Goal: Find specific page/section: Find specific page/section

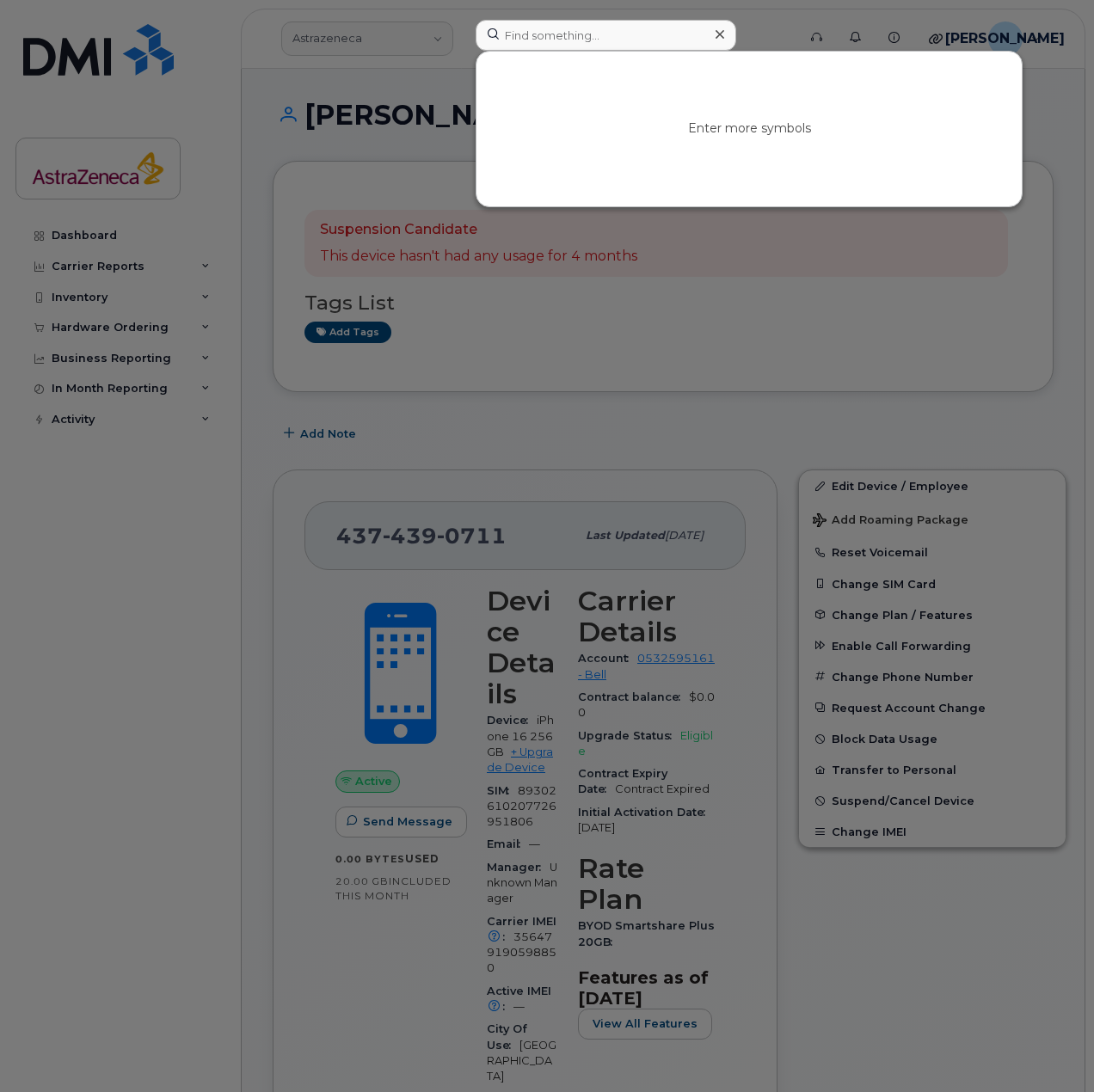
click at [595, 26] on input at bounding box center [606, 35] width 261 height 31
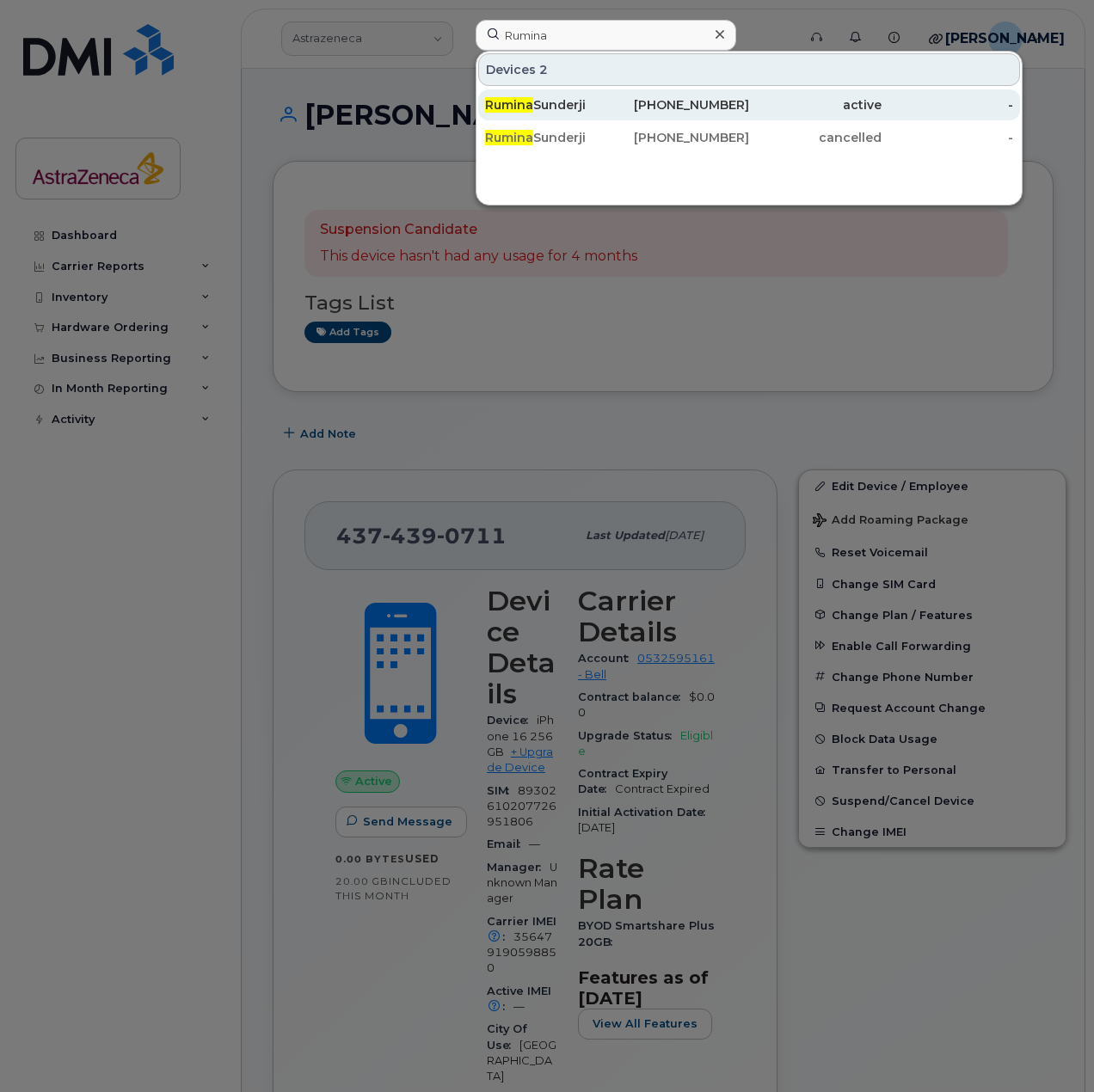
type input "Rumina"
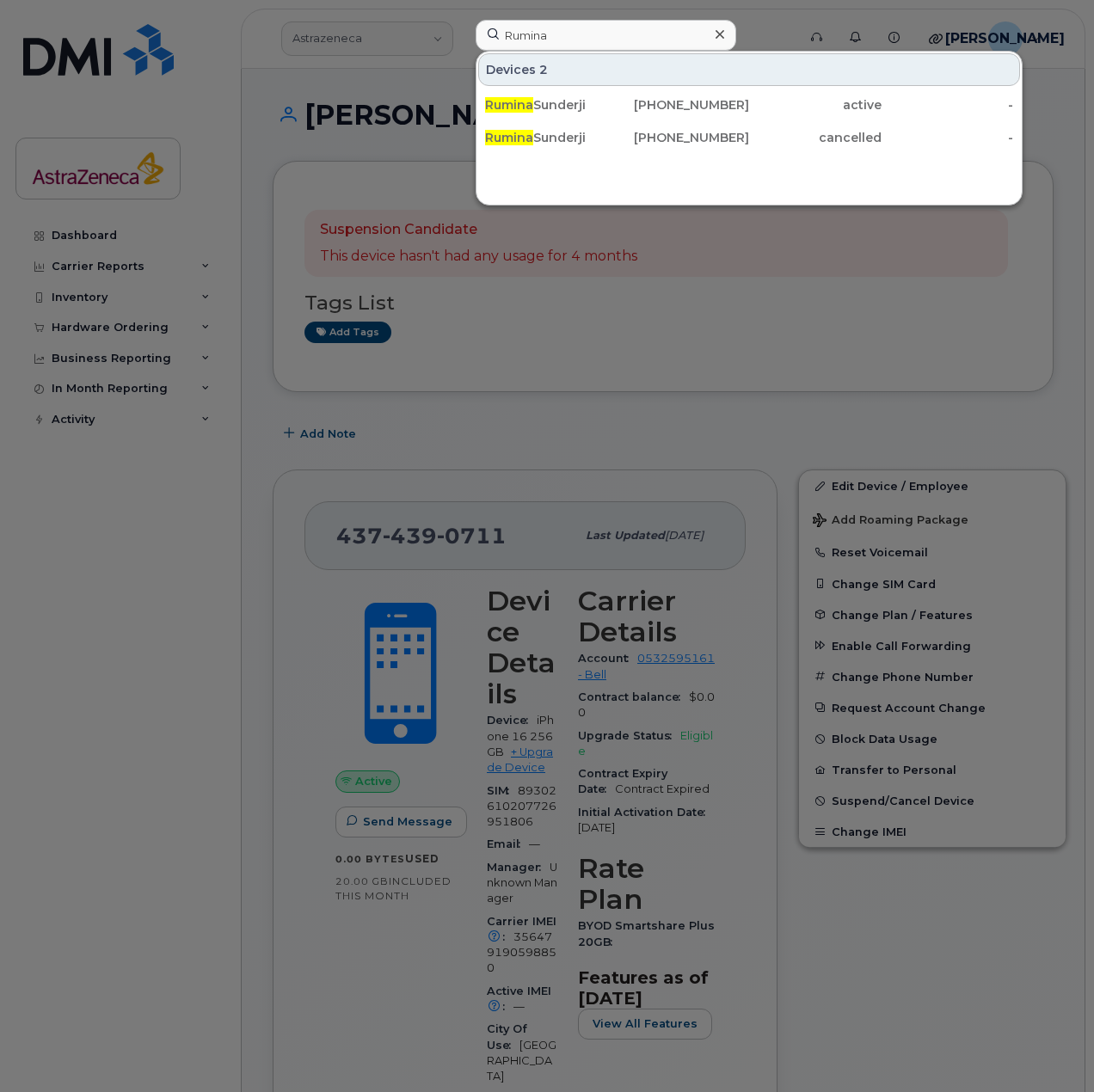
drag, startPoint x: 617, startPoint y: 104, endPoint x: 480, endPoint y: 240, distance: 193.0
click at [617, 104] on div "[PERSON_NAME]" at bounding box center [551, 105] width 132 height 17
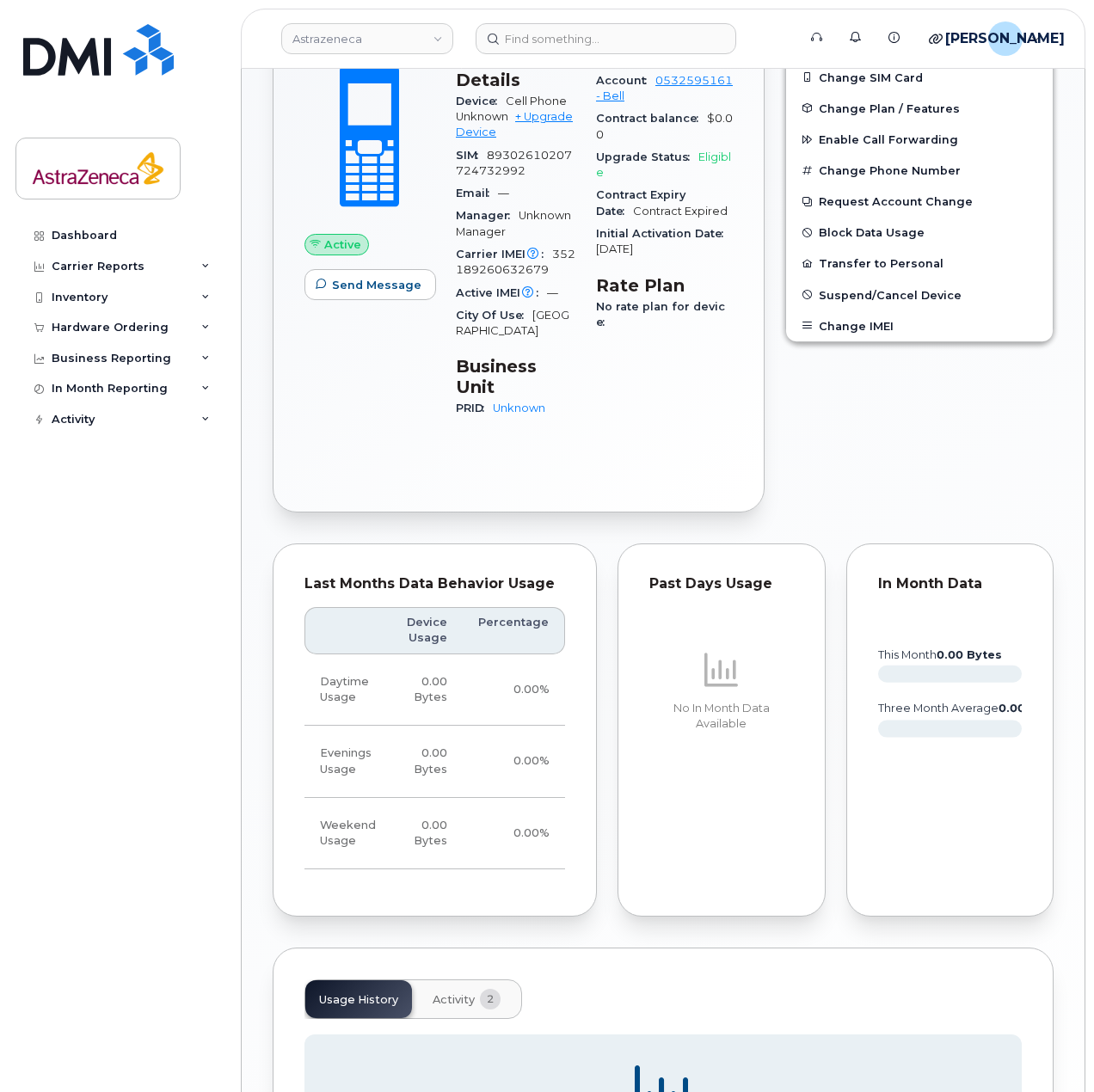
scroll to position [669, 0]
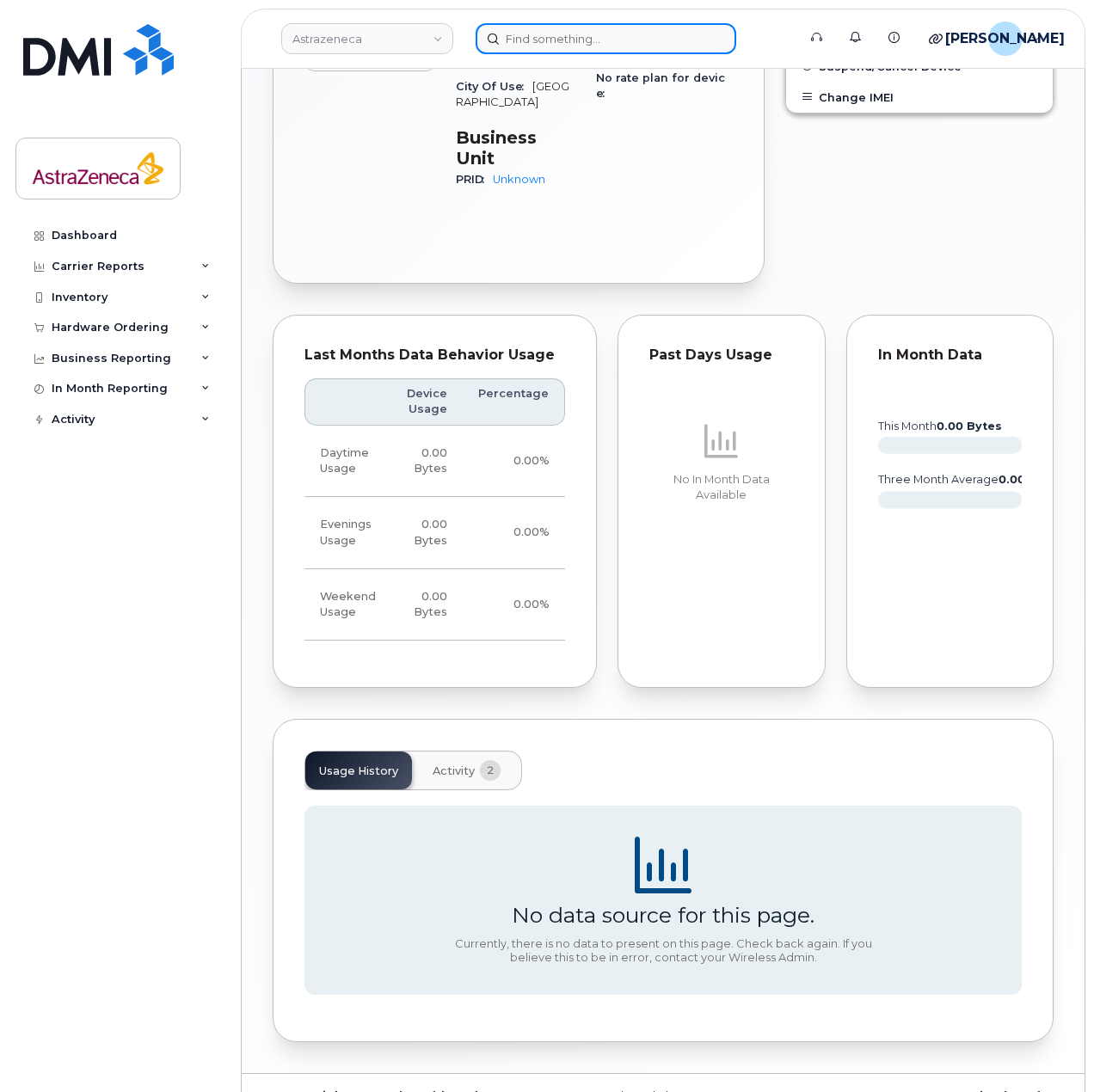
click at [564, 37] on input at bounding box center [606, 39] width 261 height 31
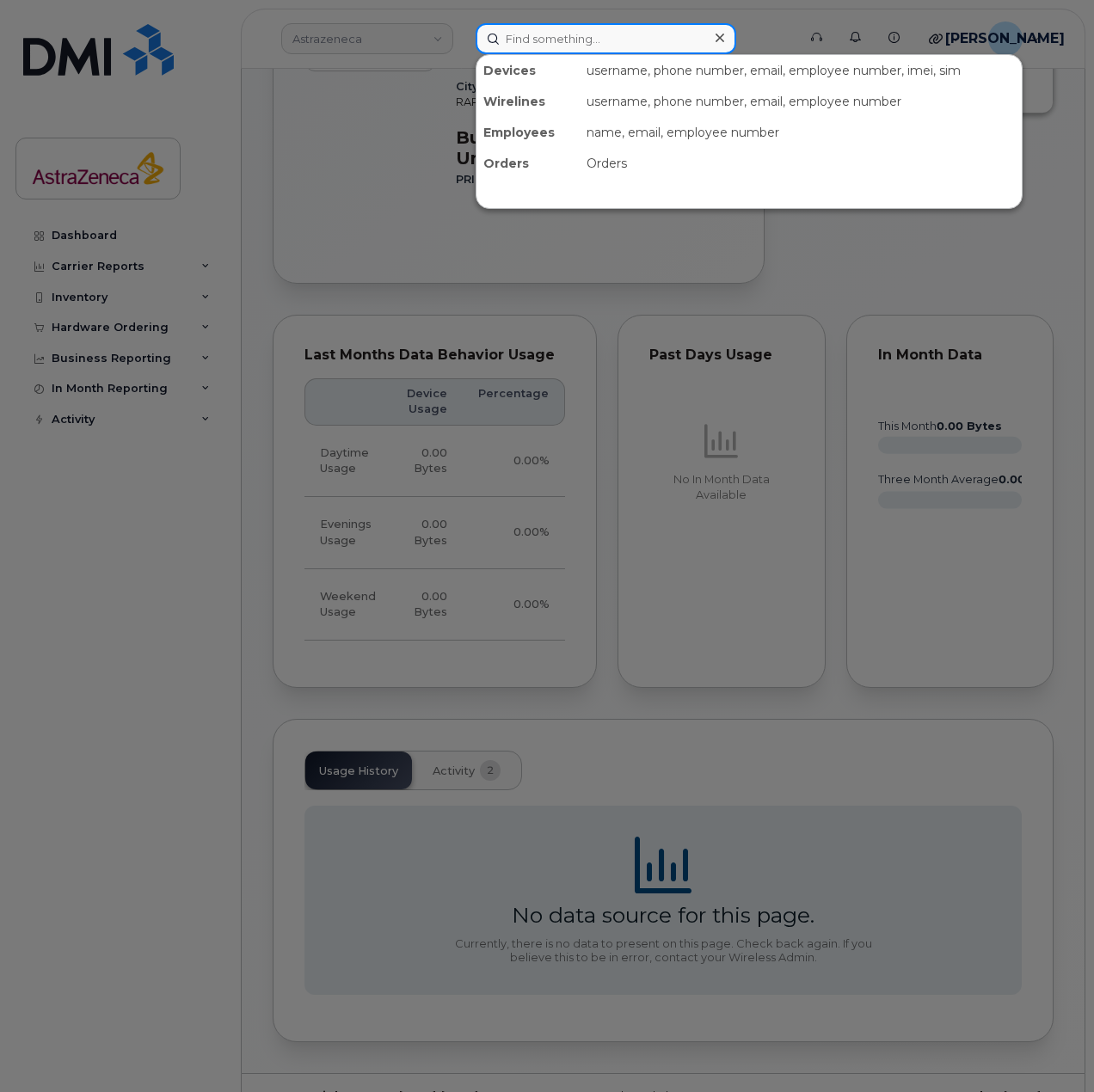
paste input "6479368817"
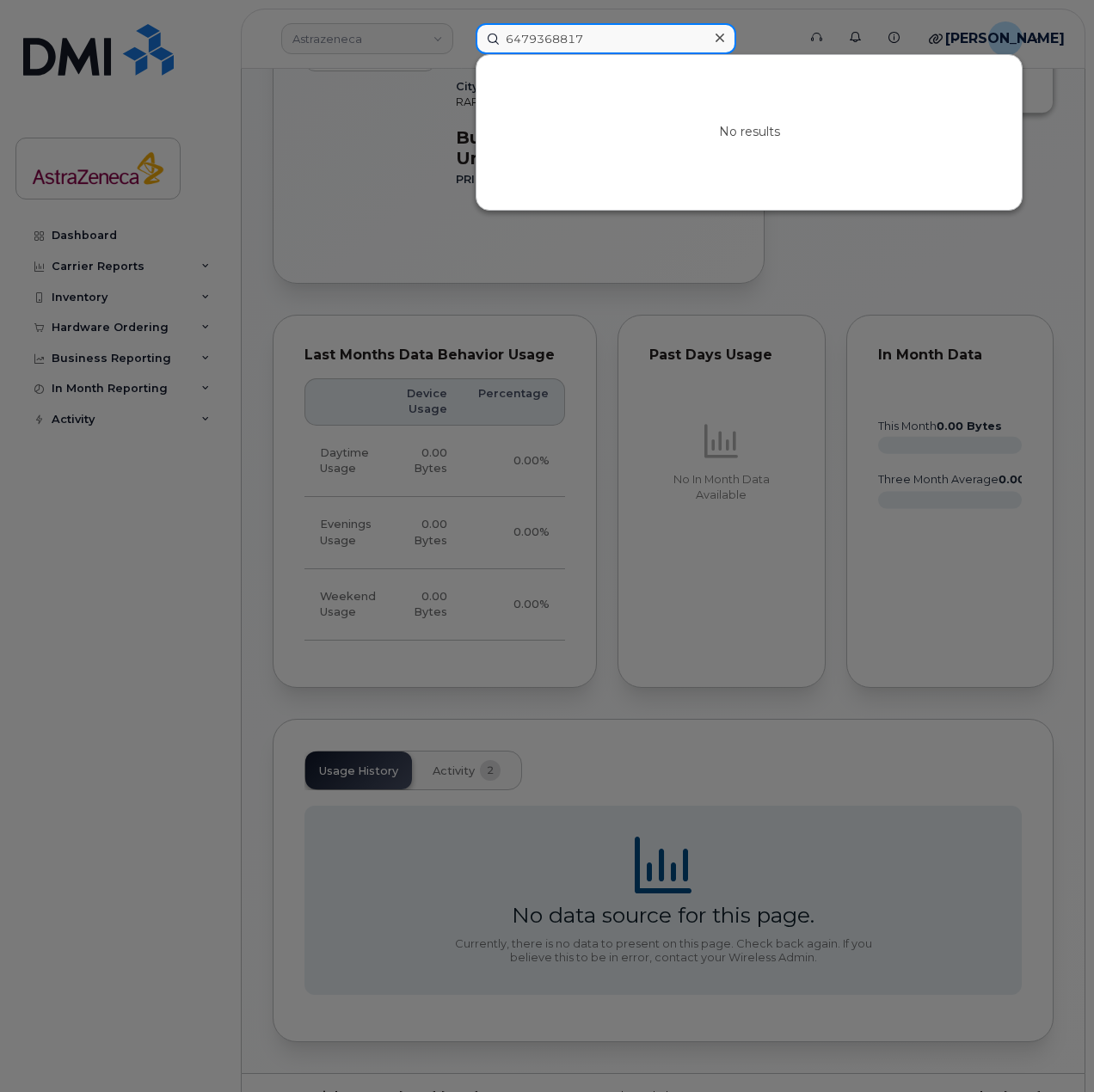
type input "6479368817"
